Goal: Information Seeking & Learning: Learn about a topic

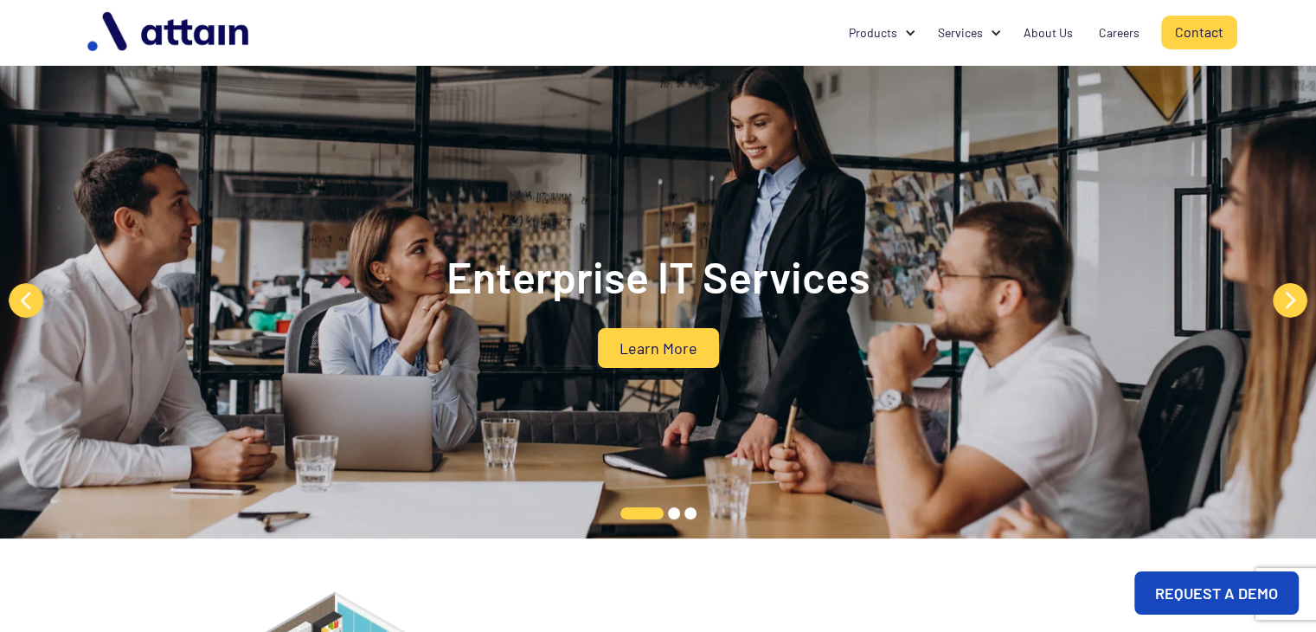
click at [18, 306] on button "Previous" at bounding box center [26, 300] width 35 height 35
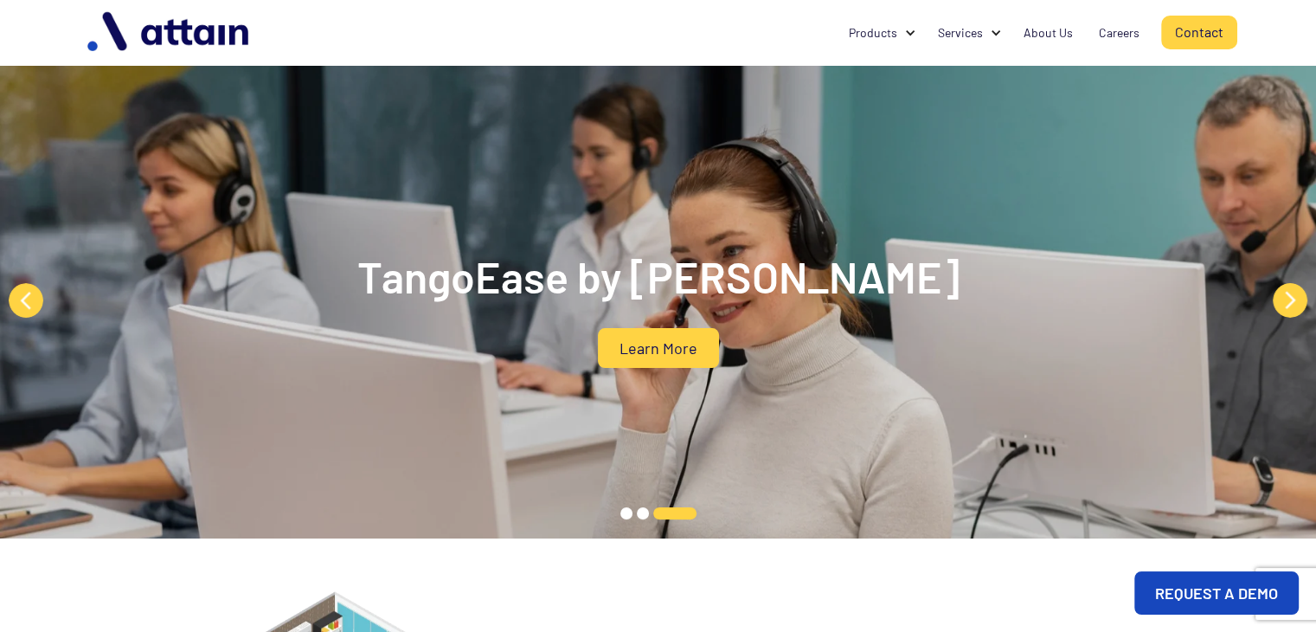
click at [1282, 298] on button "Next" at bounding box center [1290, 300] width 35 height 35
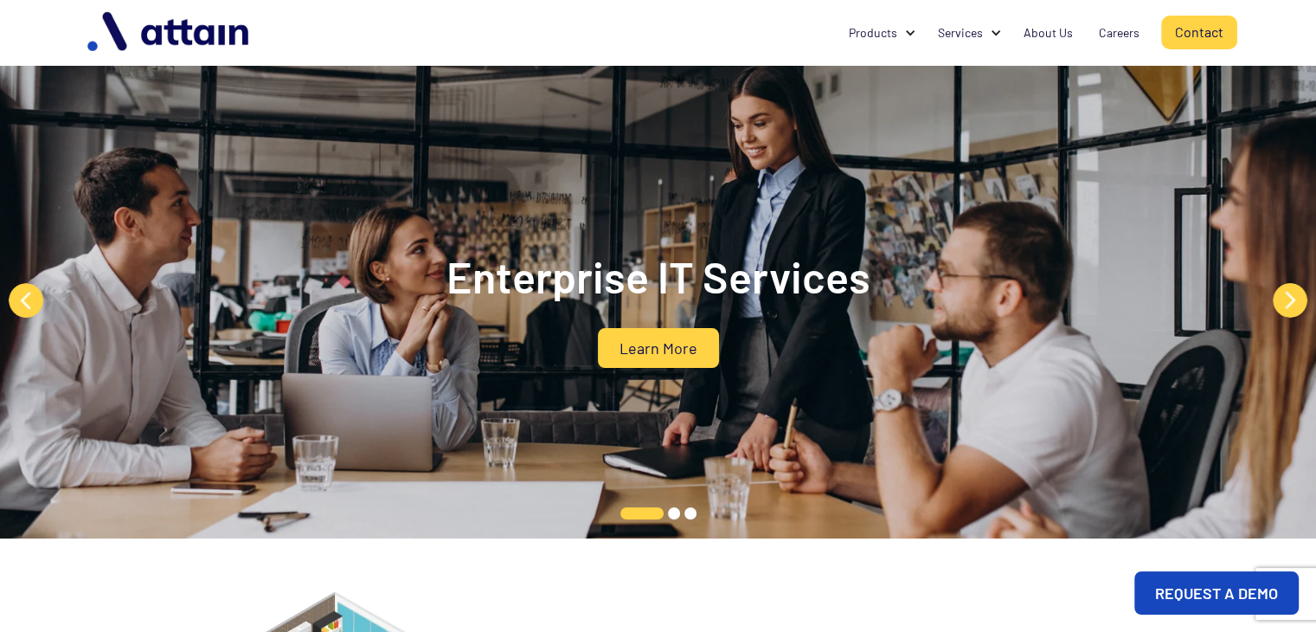
click at [1282, 298] on button "Next" at bounding box center [1290, 300] width 35 height 35
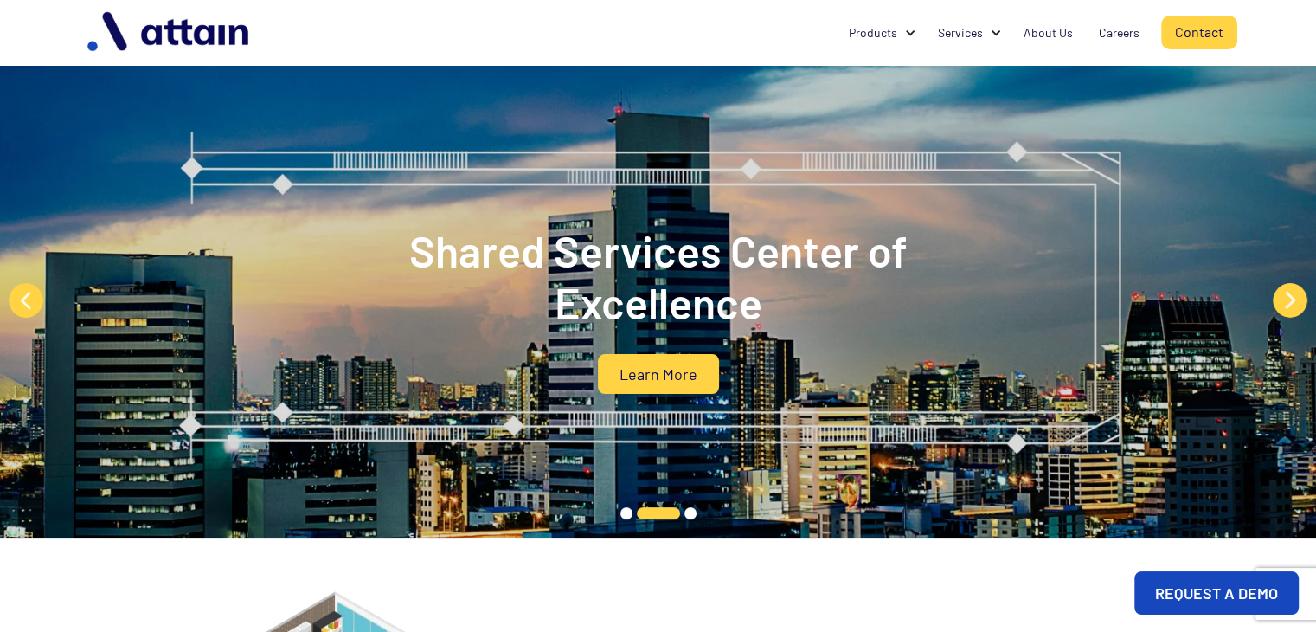
click at [1282, 298] on button "Next" at bounding box center [1290, 300] width 35 height 35
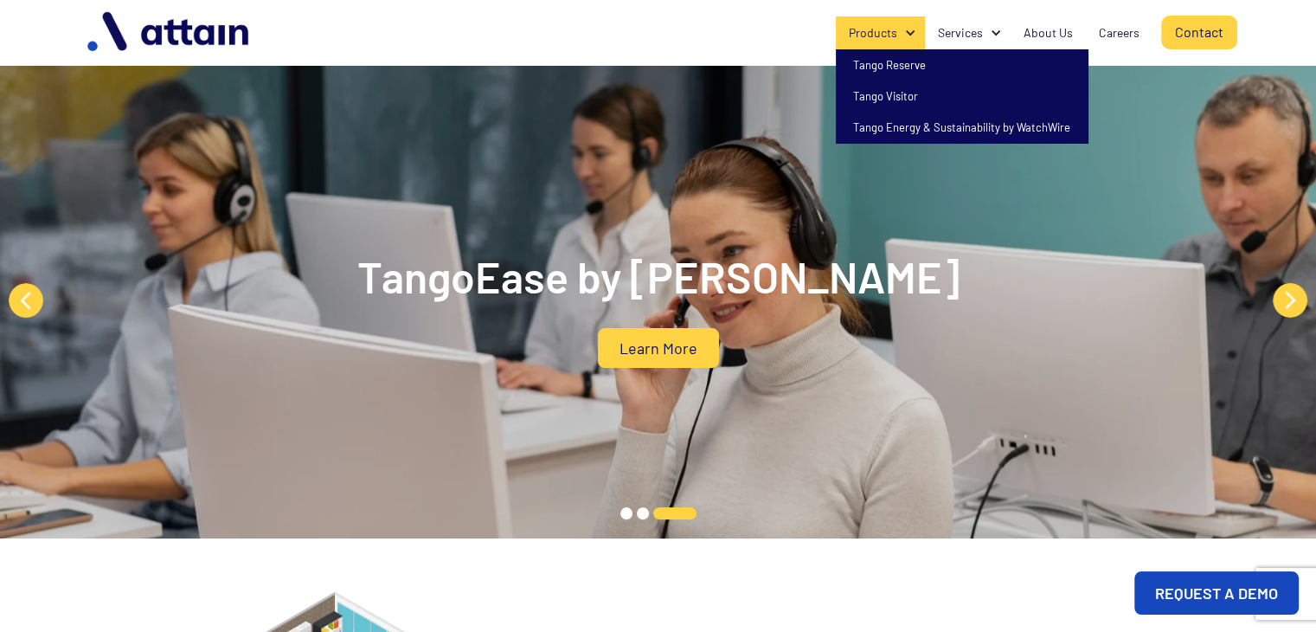
click at [886, 39] on div "Products" at bounding box center [873, 32] width 48 height 17
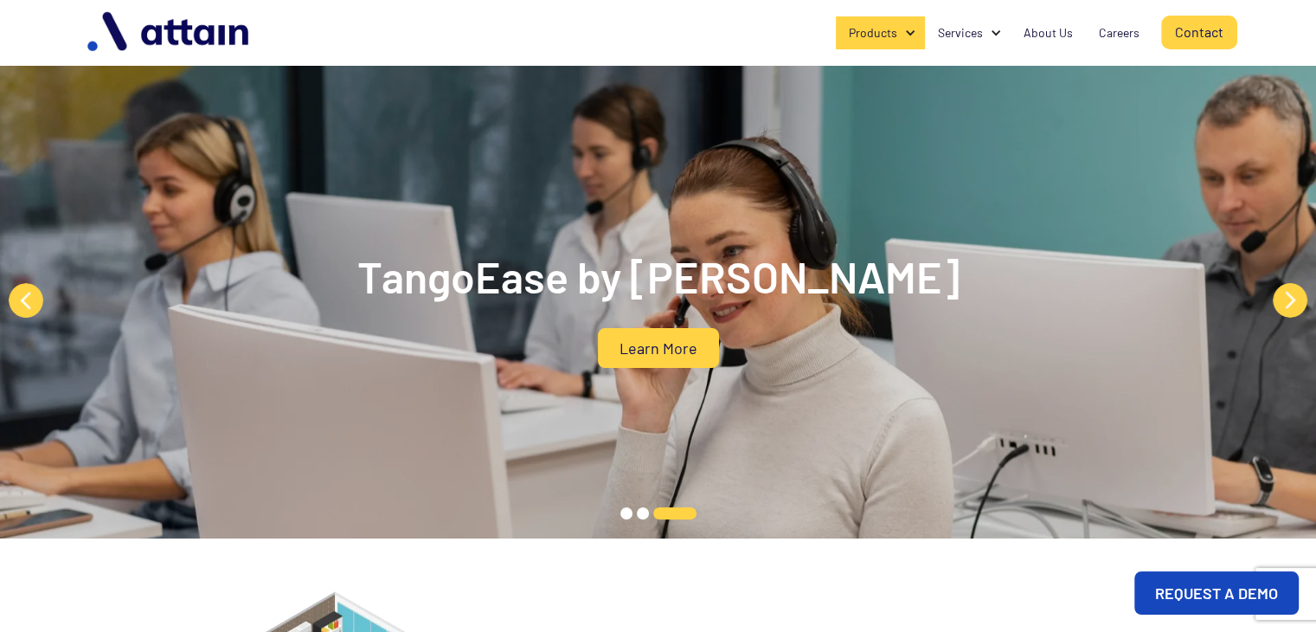
click at [886, 39] on div "Products" at bounding box center [873, 32] width 48 height 17
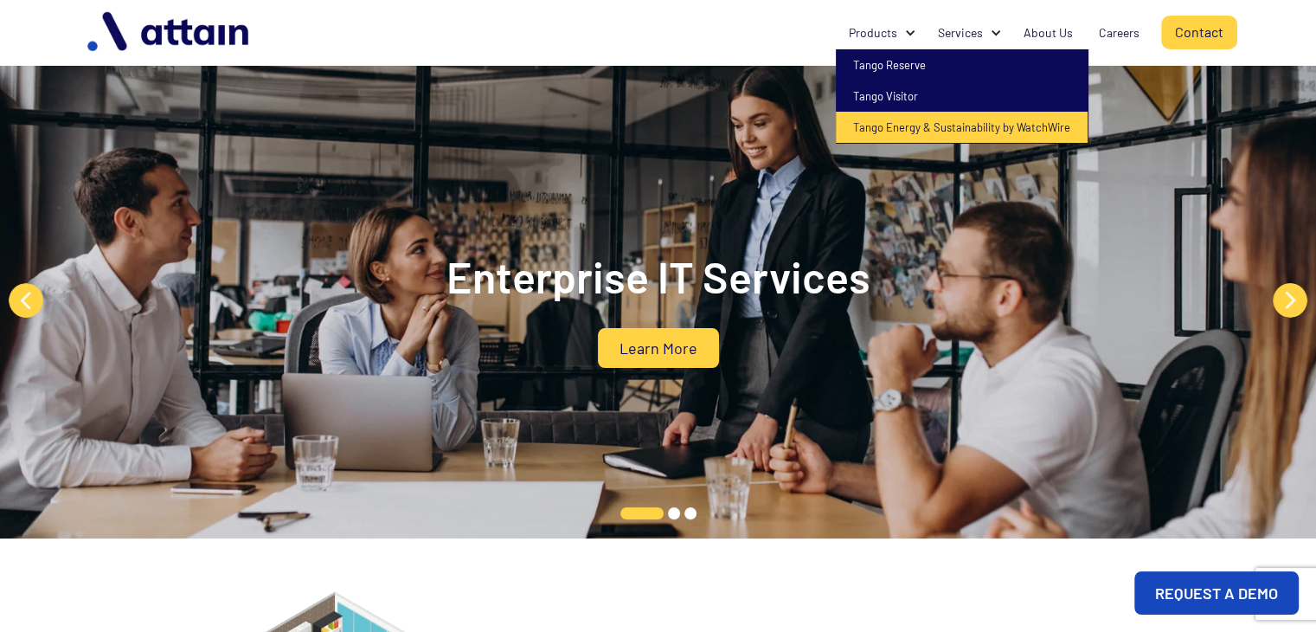
click at [903, 125] on link "Tango Energy & Sustainability by WatchWire" at bounding box center [962, 127] width 252 height 31
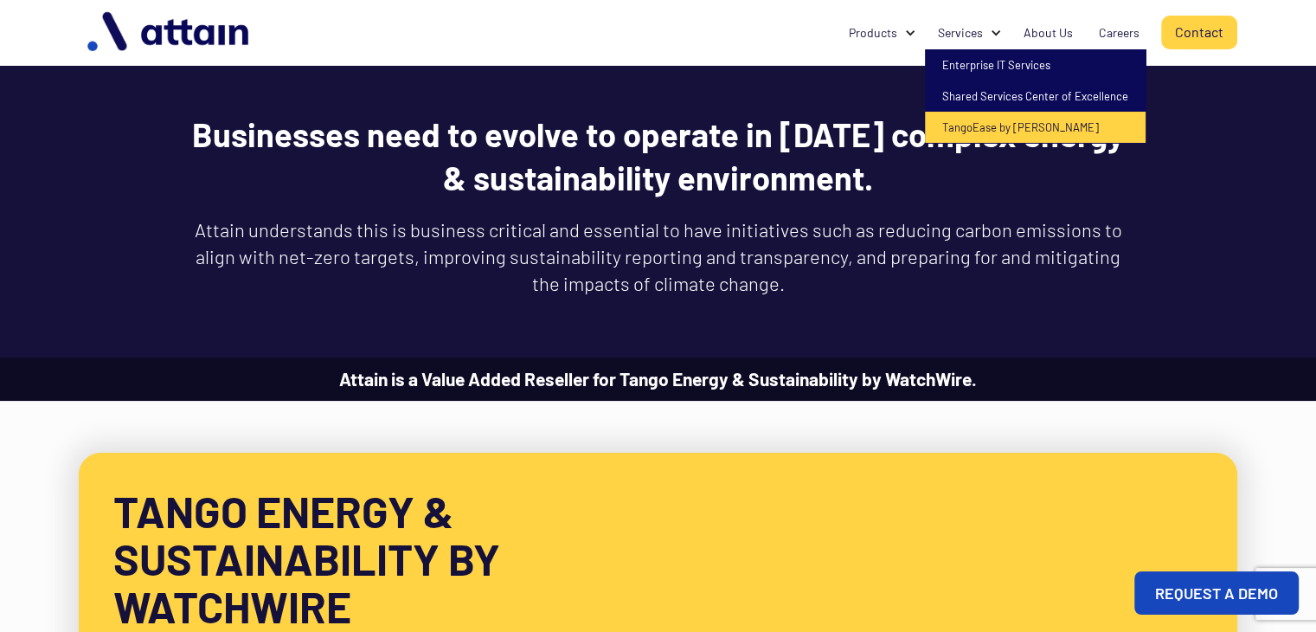
click at [954, 128] on link "TangoEase by [PERSON_NAME]" at bounding box center [1035, 127] width 221 height 31
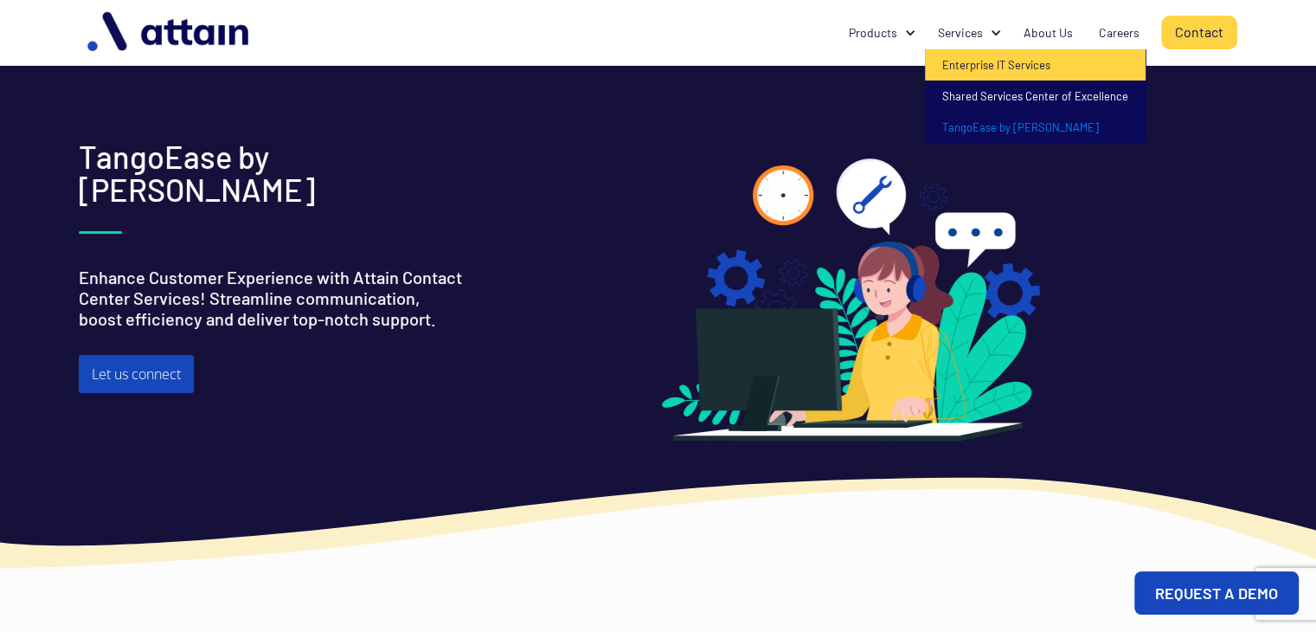
click at [957, 59] on link "Enterprise IT Services" at bounding box center [1035, 64] width 221 height 31
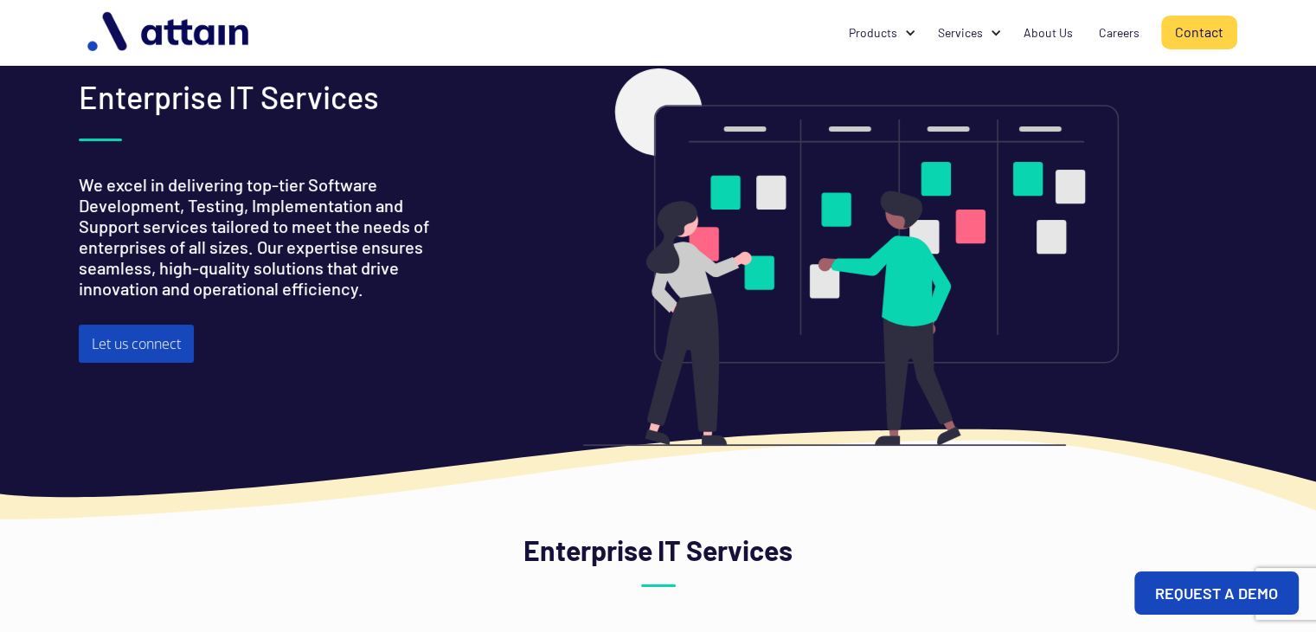
scroll to position [87, 0]
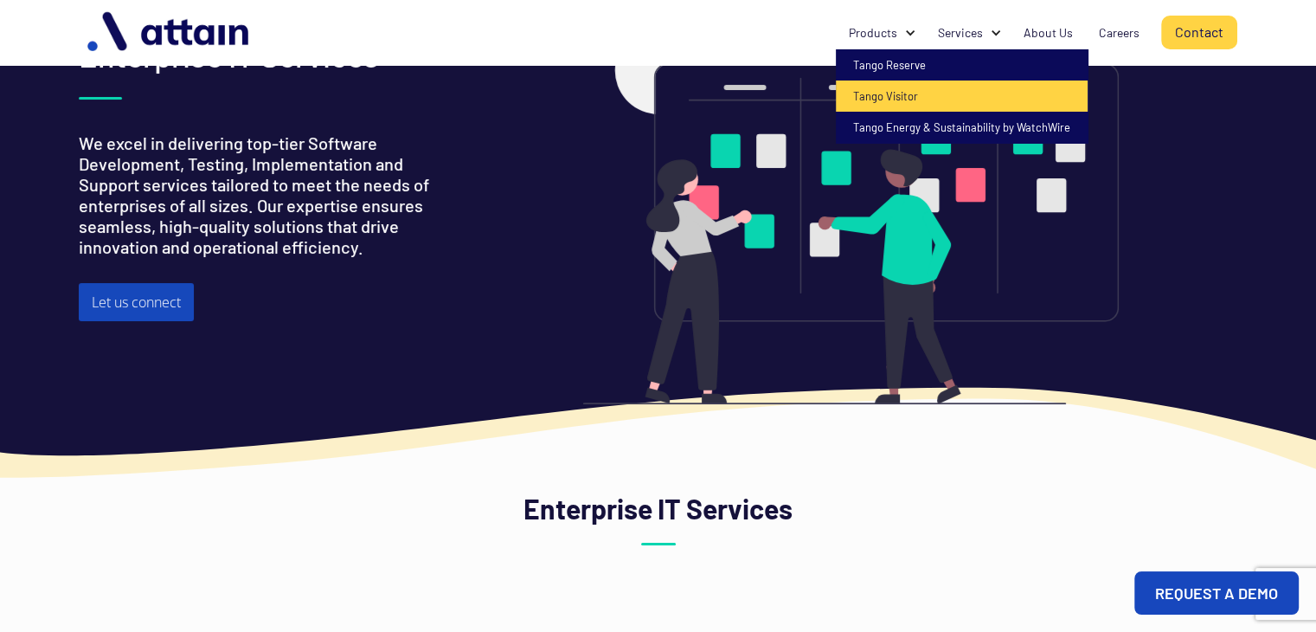
click at [885, 95] on link "Tango Visitor" at bounding box center [962, 95] width 252 height 31
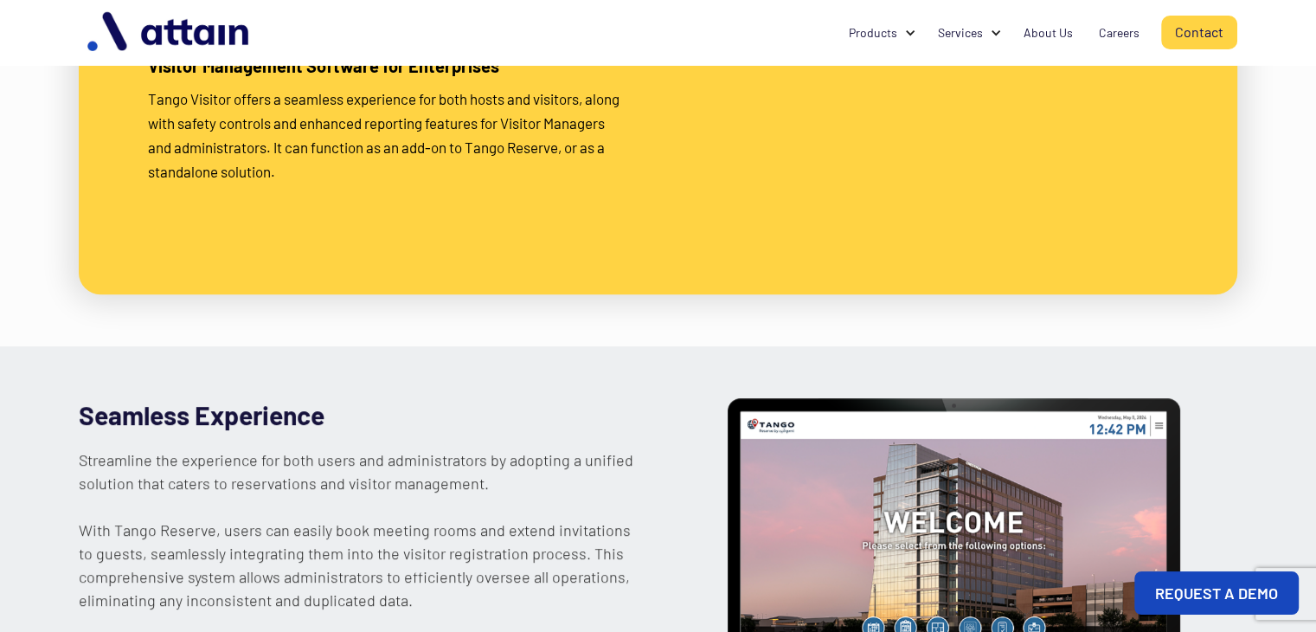
scroll to position [346, 0]
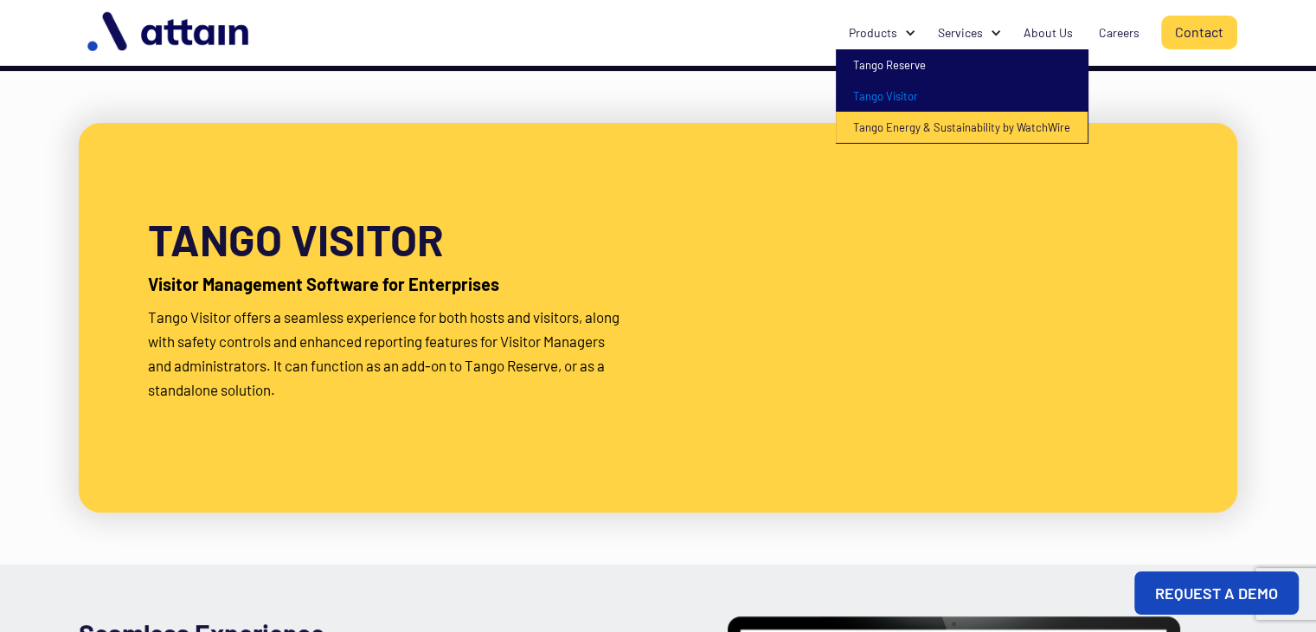
click at [891, 124] on link "Tango Energy & Sustainability by WatchWire" at bounding box center [962, 127] width 252 height 31
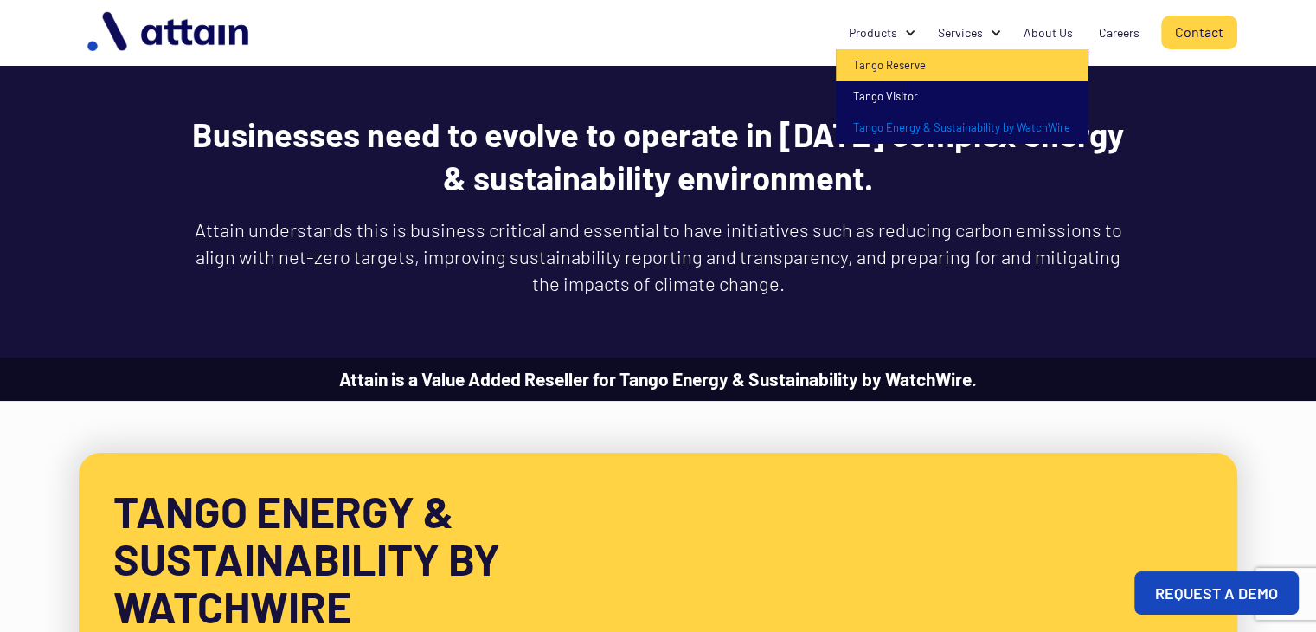
click at [890, 62] on link "Tango Reserve" at bounding box center [962, 64] width 252 height 31
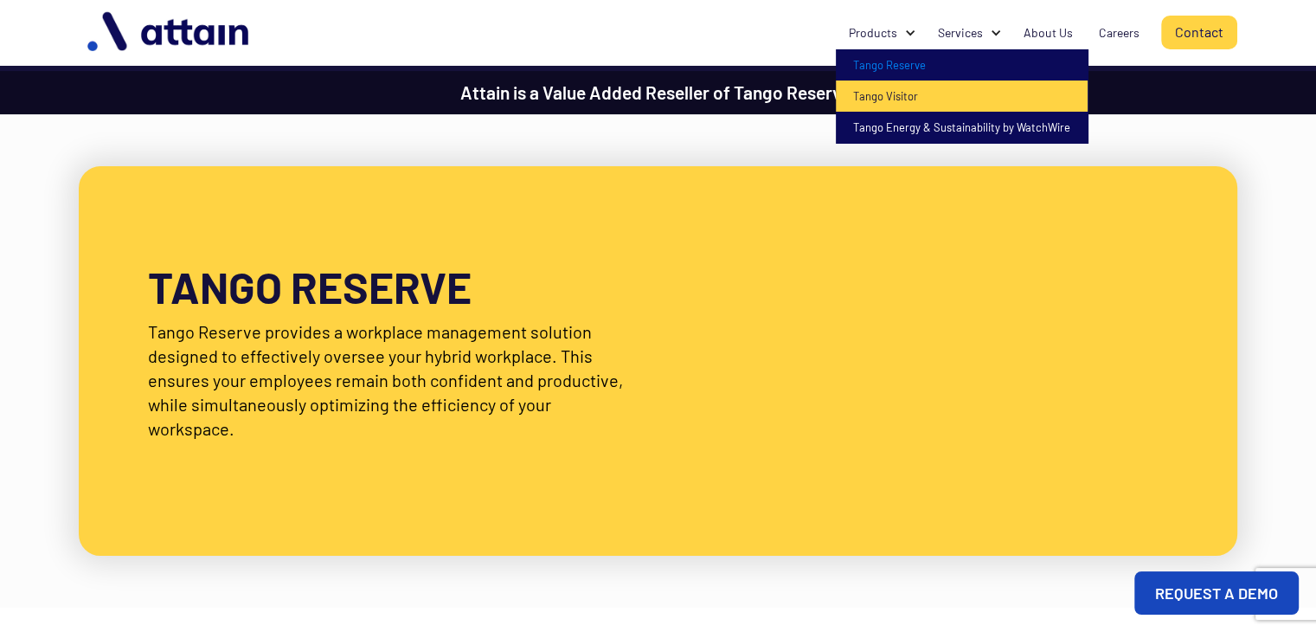
click at [894, 94] on link "Tango Visitor" at bounding box center [962, 95] width 252 height 31
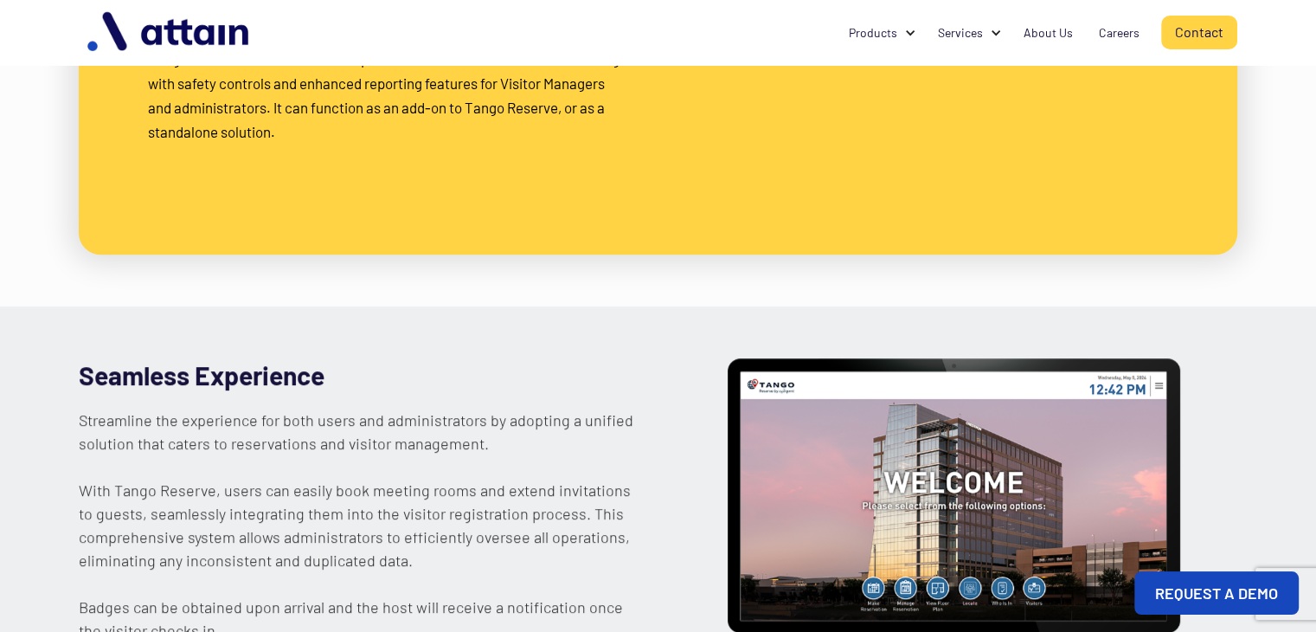
scroll to position [171, 0]
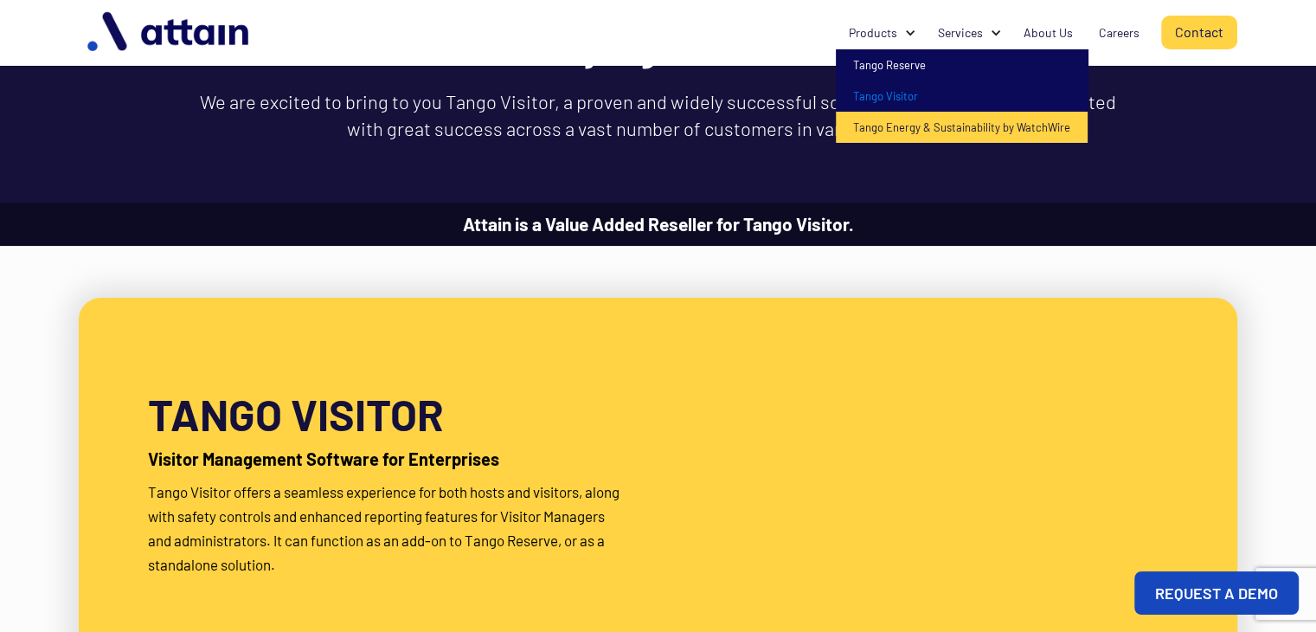
click at [877, 117] on link "Tango Energy & Sustainability by WatchWire" at bounding box center [962, 127] width 252 height 31
